Goal: Task Accomplishment & Management: Complete application form

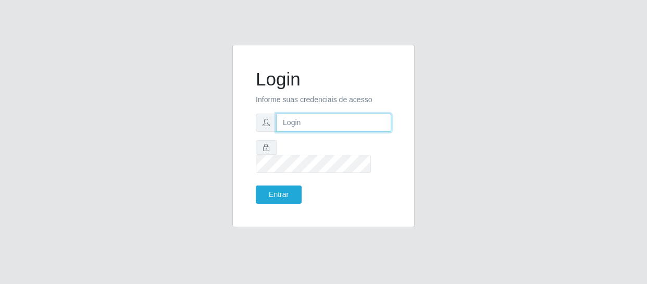
click at [325, 128] on input "text" at bounding box center [333, 123] width 115 height 18
type input "[PERSON_NAME][EMAIL_ADDRESS][DOMAIN_NAME]"
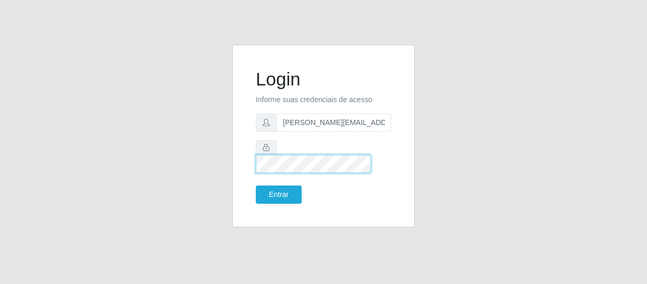
click at [256, 186] on button "Entrar" at bounding box center [279, 195] width 46 height 18
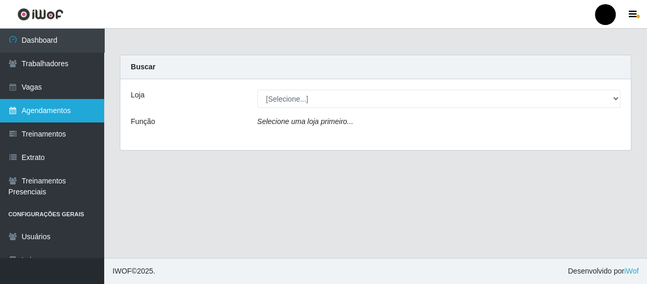
click at [70, 110] on link "Agendamentos" at bounding box center [52, 110] width 104 height 23
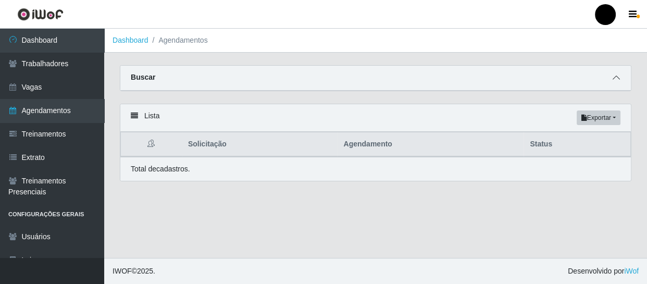
click at [615, 78] on icon at bounding box center [616, 77] width 7 height 7
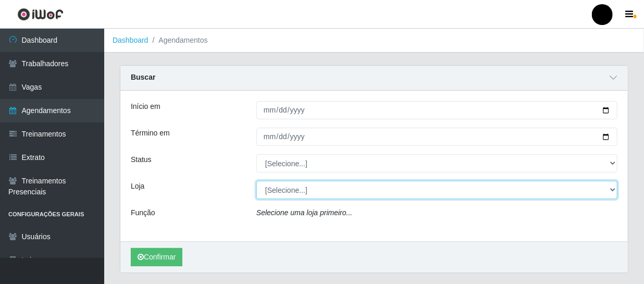
drag, startPoint x: 612, startPoint y: 190, endPoint x: 594, endPoint y: 198, distance: 20.1
click at [607, 193] on select "[Selecione...] SuperFácil Atacado - Emaús SuperFácil Atacado - Rodoviária Super…" at bounding box center [436, 190] width 361 height 18
select select "408"
click at [256, 181] on select "[Selecione...] SuperFácil Atacado - Emaús SuperFácil Atacado - Rodoviária Super…" at bounding box center [436, 190] width 361 height 18
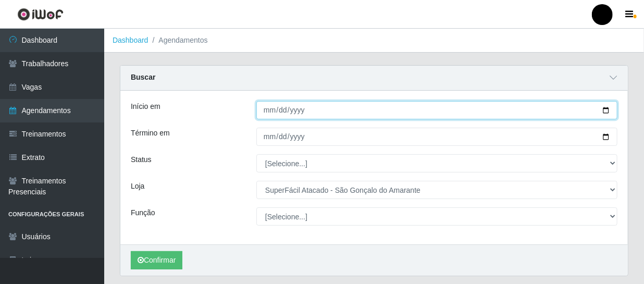
click at [604, 109] on input "Início em" at bounding box center [436, 110] width 361 height 18
type input "[DATE]"
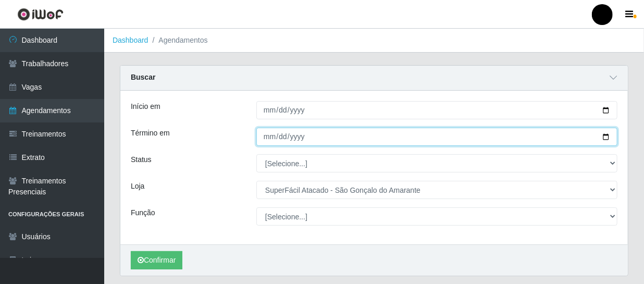
click at [610, 138] on input "Término em" at bounding box center [436, 137] width 361 height 18
type input "[DATE]"
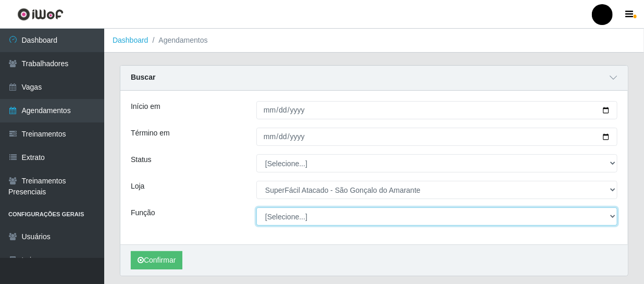
click at [611, 214] on select "[Selecione...] Auxiliar de Estacionamento Auxiliar de Estacionamento + Auxiliar…" at bounding box center [436, 216] width 361 height 18
select select "72"
click at [256, 207] on select "[Selecione...] Auxiliar de Estacionamento Auxiliar de Estacionamento + Auxiliar…" at bounding box center [436, 216] width 361 height 18
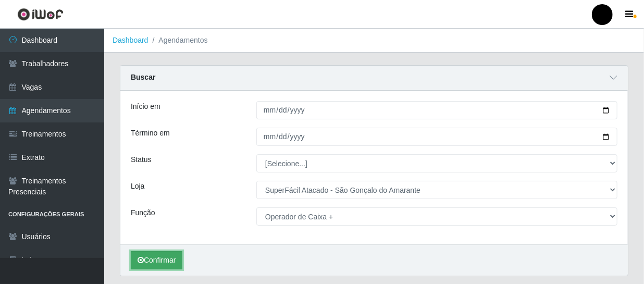
click at [154, 262] on button "Confirmar" at bounding box center [157, 260] width 52 height 18
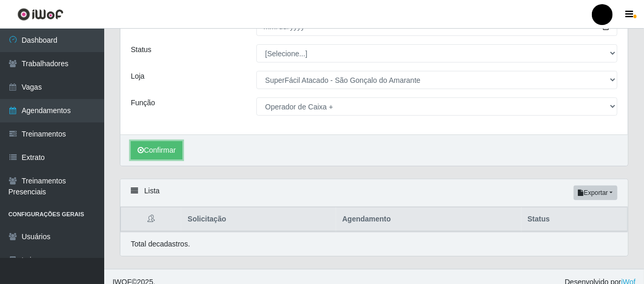
scroll to position [121, 0]
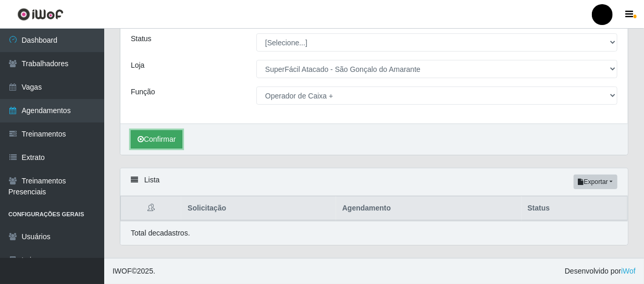
click at [166, 141] on button "Confirmar" at bounding box center [157, 139] width 52 height 18
click at [159, 137] on button "Confirmar" at bounding box center [157, 139] width 52 height 18
click at [600, 183] on button "Exportar" at bounding box center [596, 182] width 44 height 15
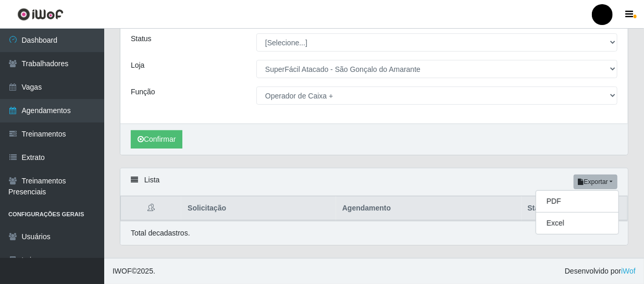
click at [635, 182] on div "Lista Exportar PDF Excel Solicitação Agendamento Status Total de cadastros." at bounding box center [374, 213] width 524 height 90
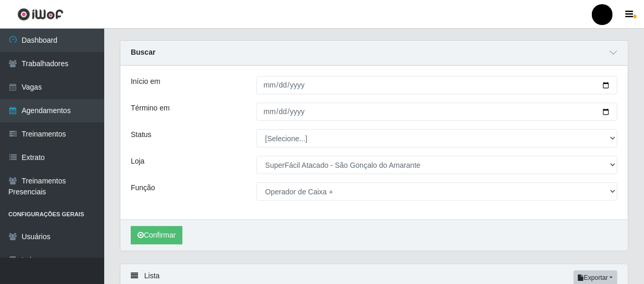
scroll to position [0, 0]
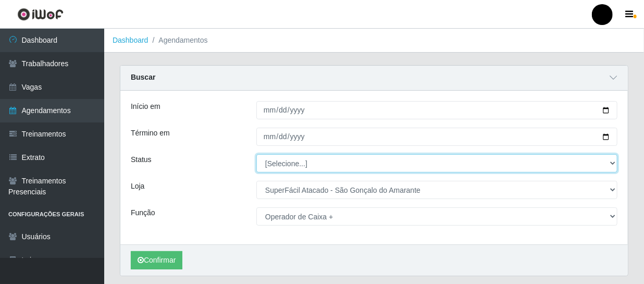
click at [612, 162] on select "[Selecione...] AGENDADO AGUARDANDO LIBERAR EM ANDAMENTO EM REVISÃO FINALIZADO C…" at bounding box center [436, 163] width 361 height 18
select select "AGENDADO"
click at [256, 154] on select "[Selecione...] AGENDADO AGUARDANDO LIBERAR EM ANDAMENTO EM REVISÃO FINALIZADO C…" at bounding box center [436, 163] width 361 height 18
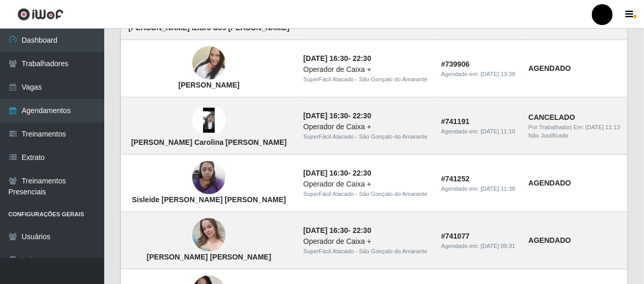
scroll to position [521, 0]
